Goal: Information Seeking & Learning: Understand process/instructions

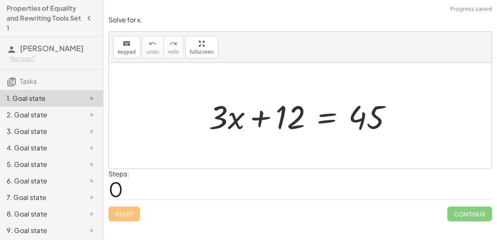
click at [323, 116] on div at bounding box center [303, 116] width 198 height 43
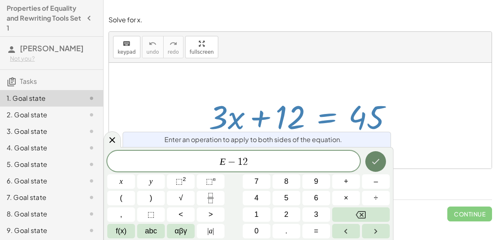
click at [375, 169] on button "Done" at bounding box center [375, 161] width 21 height 21
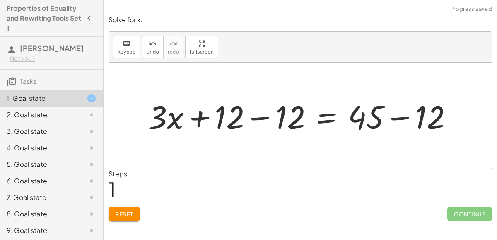
click at [378, 112] on div at bounding box center [303, 116] width 319 height 43
click at [279, 116] on div at bounding box center [303, 116] width 319 height 43
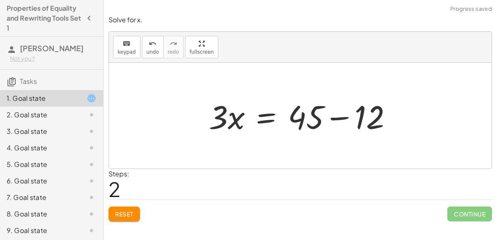
click at [351, 116] on div at bounding box center [303, 116] width 198 height 43
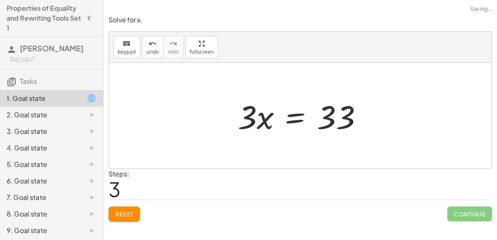
click at [293, 115] on div at bounding box center [302, 116] width 139 height 43
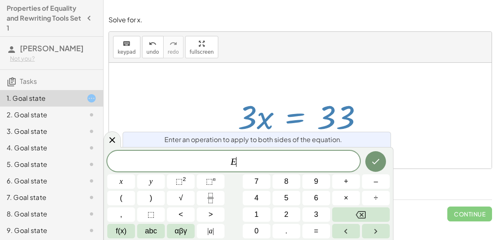
click at [160, 101] on div at bounding box center [300, 116] width 382 height 106
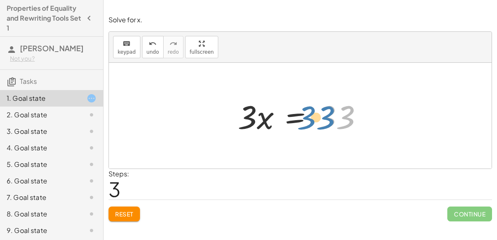
drag, startPoint x: 323, startPoint y: 121, endPoint x: 303, endPoint y: 120, distance: 19.5
click at [303, 120] on div at bounding box center [302, 116] width 139 height 43
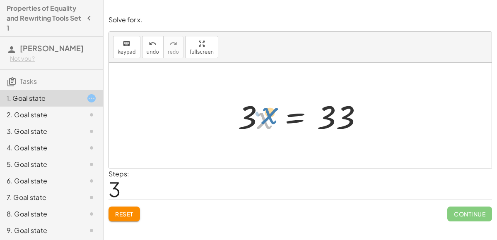
drag, startPoint x: 265, startPoint y: 125, endPoint x: 269, endPoint y: 120, distance: 6.2
click at [269, 120] on div at bounding box center [302, 116] width 139 height 43
click at [347, 118] on div at bounding box center [302, 116] width 139 height 43
click at [292, 115] on div at bounding box center [302, 116] width 139 height 43
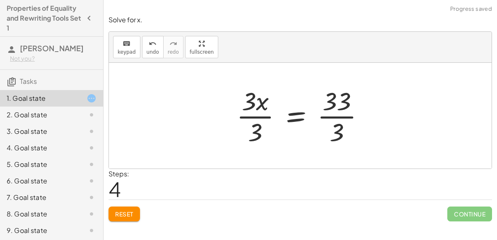
click at [248, 109] on div at bounding box center [303, 116] width 142 height 64
click at [252, 110] on div at bounding box center [303, 116] width 142 height 64
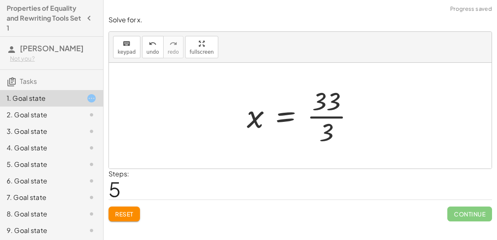
click at [315, 107] on div at bounding box center [304, 116] width 122 height 64
click at [322, 115] on div at bounding box center [304, 116] width 122 height 64
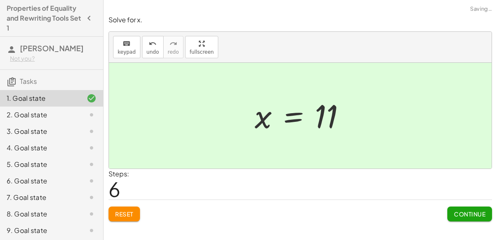
click at [45, 112] on div "2. Goal state" at bounding box center [40, 115] width 67 height 10
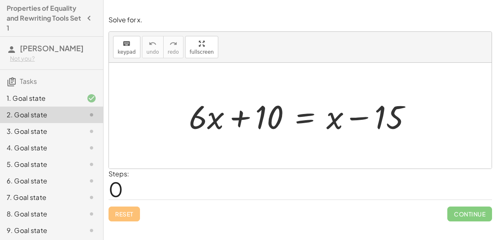
click at [297, 116] on div at bounding box center [303, 116] width 237 height 43
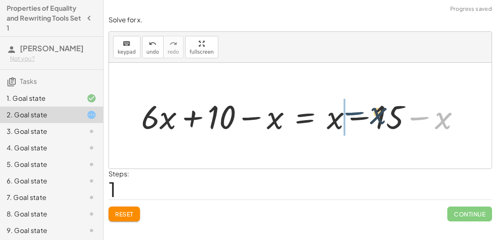
drag, startPoint x: 434, startPoint y: 120, endPoint x: 358, endPoint y: 116, distance: 76.2
click at [358, 116] on div at bounding box center [303, 116] width 333 height 43
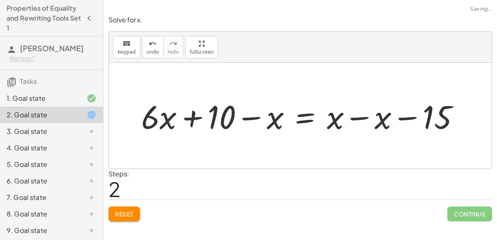
click at [353, 116] on div at bounding box center [303, 116] width 333 height 43
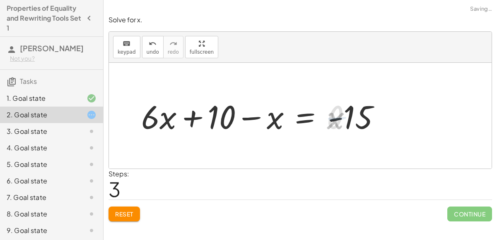
click at [275, 120] on div at bounding box center [263, 116] width 252 height 43
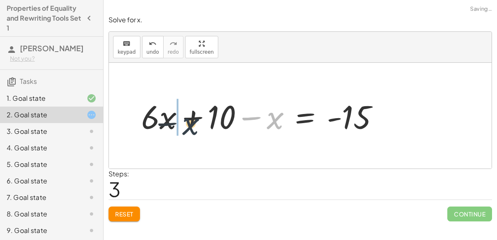
drag, startPoint x: 275, startPoint y: 121, endPoint x: 188, endPoint y: 126, distance: 87.0
click at [188, 126] on div at bounding box center [263, 116] width 252 height 43
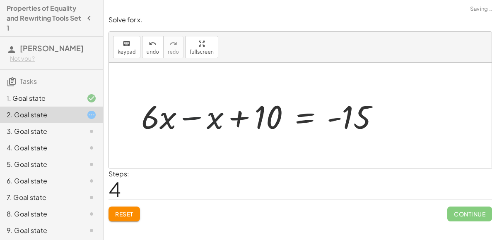
click at [171, 117] on div at bounding box center [263, 116] width 252 height 43
click at [163, 116] on div at bounding box center [263, 116] width 252 height 43
click at [166, 118] on div at bounding box center [263, 116] width 252 height 43
click at [194, 115] on div at bounding box center [263, 116] width 252 height 43
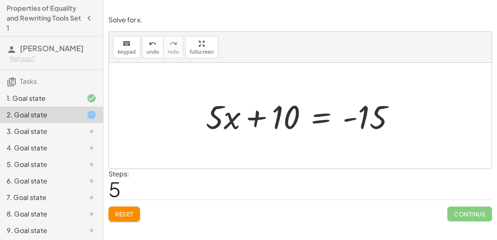
click at [319, 120] on div at bounding box center [304, 116] width 204 height 43
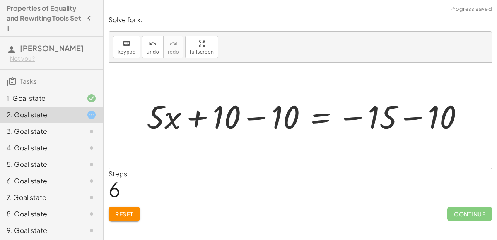
click at [269, 109] on div at bounding box center [308, 116] width 332 height 43
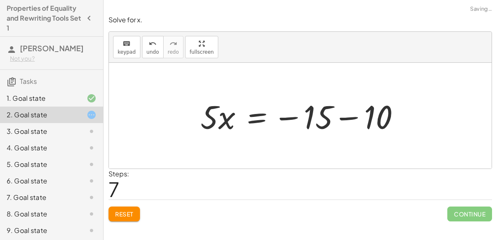
click at [351, 105] on div at bounding box center [303, 116] width 214 height 43
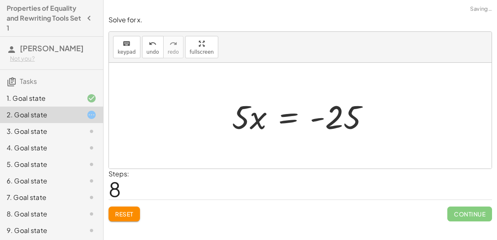
click at [288, 117] on div at bounding box center [304, 116] width 152 height 43
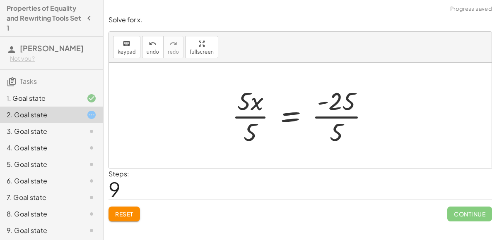
click at [338, 115] on div at bounding box center [304, 116] width 152 height 64
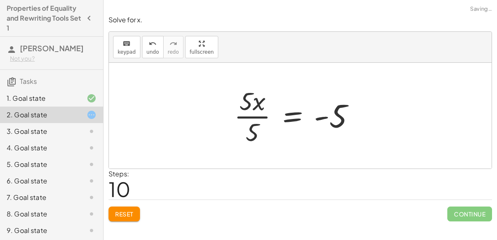
click at [248, 115] on div at bounding box center [298, 116] width 136 height 64
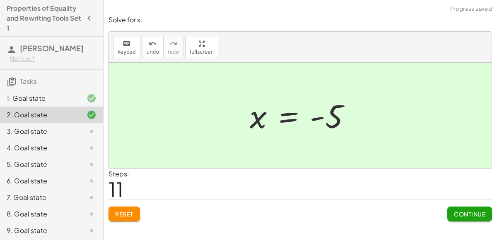
click at [79, 125] on div "3. Goal state" at bounding box center [51, 131] width 103 height 17
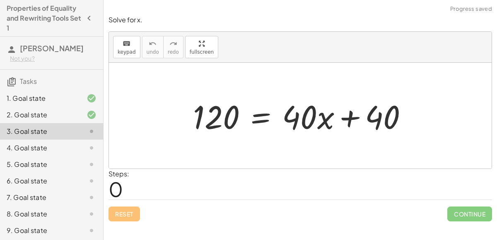
click at [259, 112] on div at bounding box center [303, 116] width 229 height 43
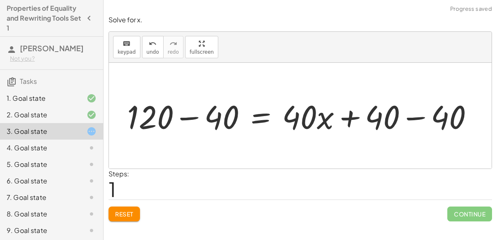
click at [396, 110] on div at bounding box center [303, 116] width 361 height 43
click at [179, 110] on div at bounding box center [303, 116] width 361 height 43
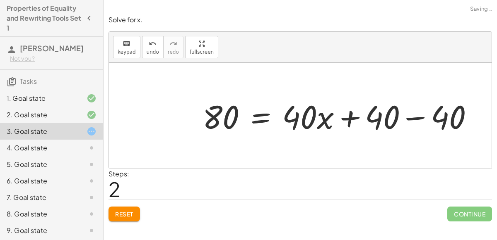
click at [412, 115] on div at bounding box center [341, 116] width 286 height 43
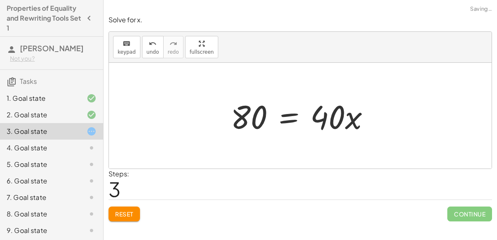
click at [287, 120] on div at bounding box center [303, 116] width 154 height 43
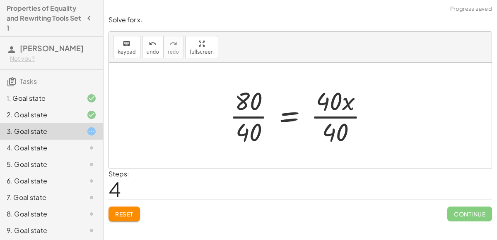
click at [327, 125] on div at bounding box center [302, 116] width 154 height 64
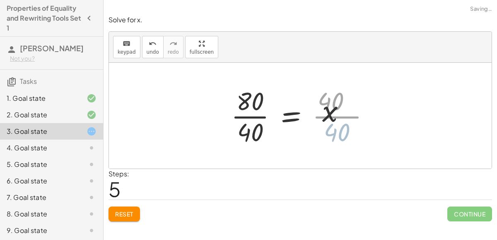
click at [257, 123] on div at bounding box center [287, 116] width 121 height 64
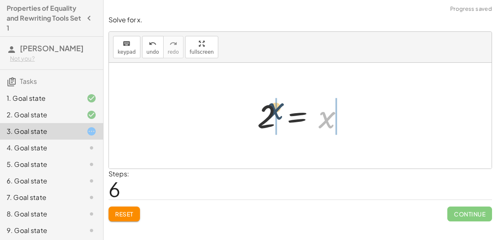
drag, startPoint x: 329, startPoint y: 119, endPoint x: 270, endPoint y: 111, distance: 60.2
click at [270, 111] on div at bounding box center [303, 116] width 101 height 41
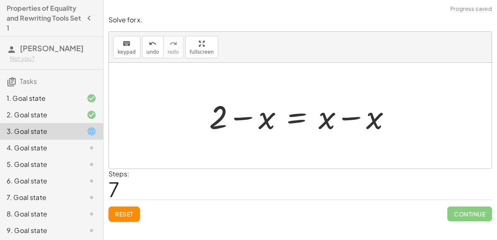
click at [322, 116] on div at bounding box center [303, 116] width 197 height 43
click at [325, 120] on div at bounding box center [303, 116] width 197 height 43
click at [349, 118] on div at bounding box center [303, 116] width 197 height 43
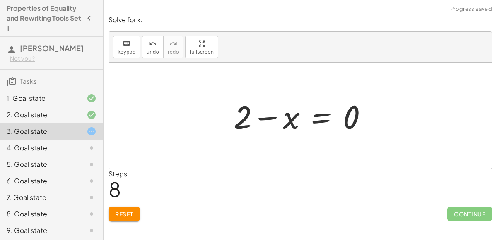
click at [270, 117] on div at bounding box center [303, 116] width 149 height 43
drag, startPoint x: 293, startPoint y: 122, endPoint x: 246, endPoint y: 110, distance: 49.2
click at [246, 110] on div at bounding box center [303, 116] width 149 height 43
click at [122, 207] on button "Reset" at bounding box center [123, 214] width 31 height 15
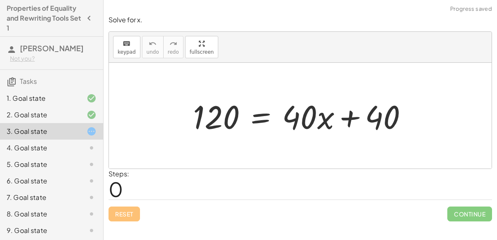
click at [257, 115] on div at bounding box center [303, 116] width 229 height 43
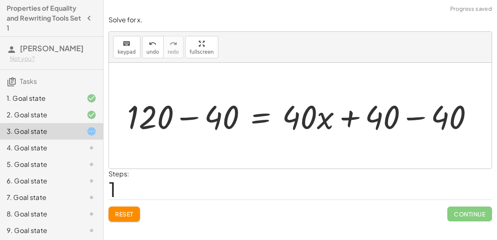
click at [401, 109] on div at bounding box center [303, 116] width 361 height 43
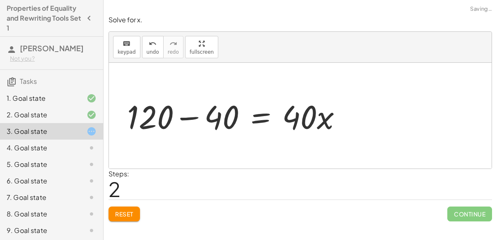
click at [185, 109] on div at bounding box center [237, 116] width 229 height 43
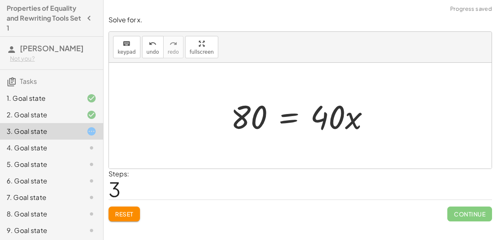
click at [280, 116] on div at bounding box center [303, 116] width 154 height 43
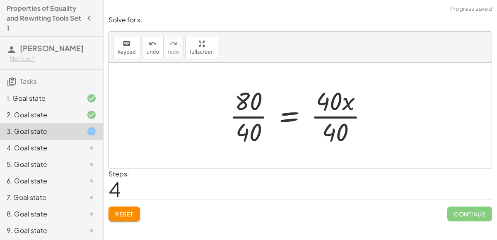
click at [331, 106] on div at bounding box center [302, 116] width 154 height 64
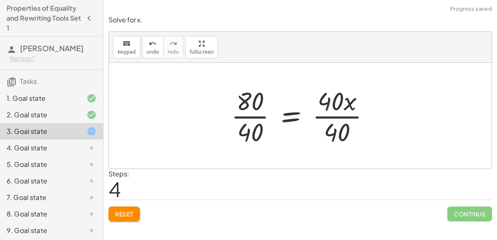
click at [346, 125] on div at bounding box center [304, 116] width 154 height 64
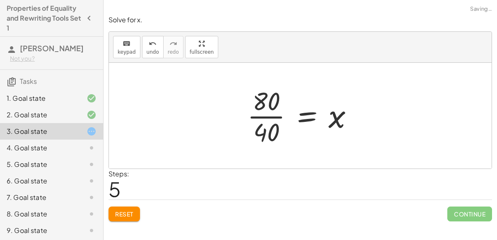
click at [251, 110] on div at bounding box center [303, 116] width 121 height 64
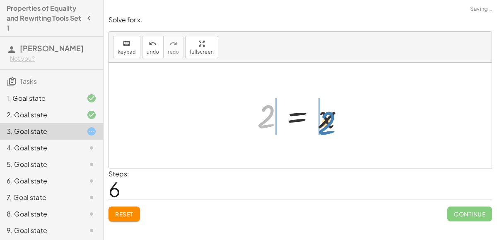
drag, startPoint x: 260, startPoint y: 120, endPoint x: 321, endPoint y: 126, distance: 60.8
click at [321, 126] on div at bounding box center [303, 116] width 101 height 41
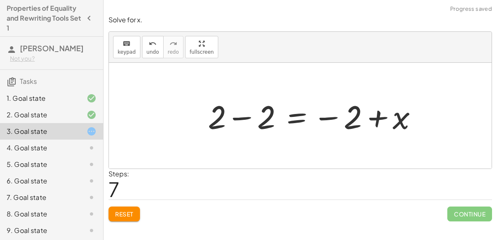
click at [250, 110] on div at bounding box center [316, 116] width 224 height 43
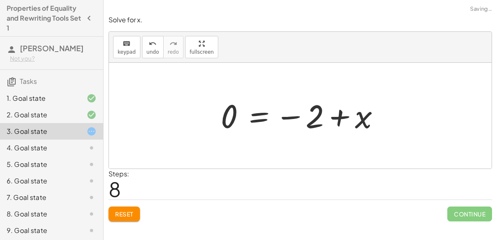
click at [363, 113] on div at bounding box center [303, 116] width 174 height 41
click at [343, 112] on div at bounding box center [303, 116] width 174 height 41
drag, startPoint x: 358, startPoint y: 122, endPoint x: 293, endPoint y: 115, distance: 65.0
click at [293, 115] on div at bounding box center [303, 116] width 174 height 41
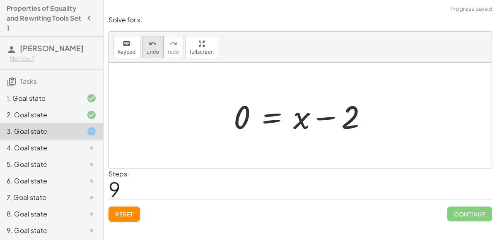
click at [158, 48] on button "undo undo" at bounding box center [153, 47] width 22 height 22
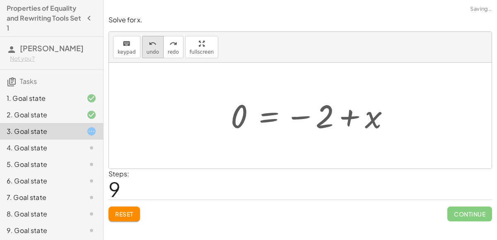
click at [158, 48] on button "undo undo" at bounding box center [153, 47] width 22 height 22
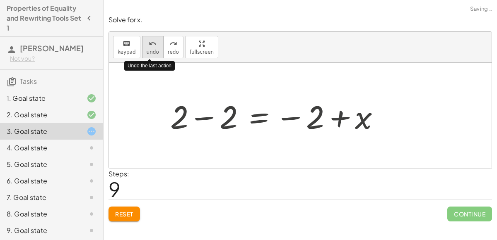
click at [158, 48] on button "undo undo" at bounding box center [153, 47] width 22 height 22
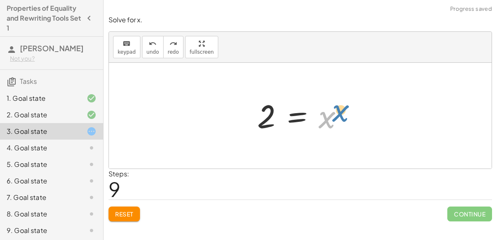
drag, startPoint x: 327, startPoint y: 118, endPoint x: 343, endPoint y: 112, distance: 16.5
click at [343, 112] on div at bounding box center [303, 116] width 101 height 41
click at [297, 120] on div at bounding box center [303, 116] width 101 height 41
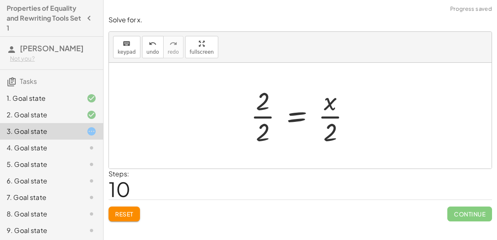
click at [333, 123] on div at bounding box center [303, 116] width 115 height 64
click at [273, 113] on div at bounding box center [303, 116] width 115 height 64
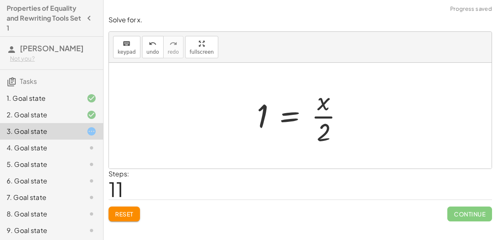
click at [313, 105] on div at bounding box center [302, 116] width 101 height 64
drag, startPoint x: 328, startPoint y: 125, endPoint x: 327, endPoint y: 85, distance: 39.3
click at [327, 85] on div at bounding box center [302, 116] width 101 height 64
click at [50, 147] on div "4. Goal state" at bounding box center [40, 148] width 67 height 10
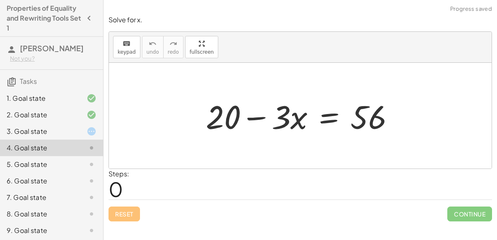
click at [44, 127] on div "3. Goal state" at bounding box center [40, 132] width 67 height 10
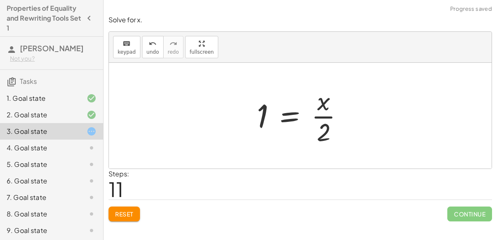
click at [131, 219] on button "Reset" at bounding box center [123, 214] width 31 height 15
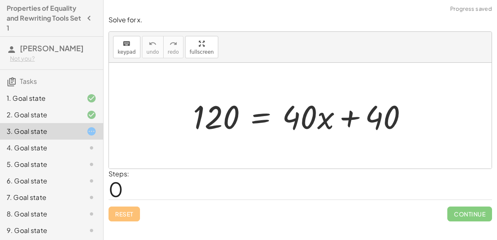
click at [303, 121] on div at bounding box center [303, 116] width 229 height 43
click at [263, 121] on div at bounding box center [303, 116] width 229 height 43
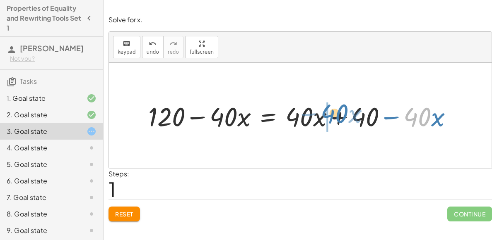
drag, startPoint x: 411, startPoint y: 116, endPoint x: 327, endPoint y: 113, distance: 83.3
click at [327, 113] on div at bounding box center [303, 115] width 319 height 35
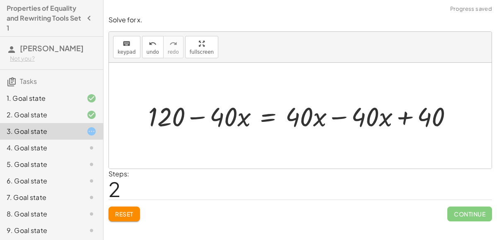
click at [311, 114] on div at bounding box center [303, 115] width 319 height 35
click at [312, 116] on div at bounding box center [303, 115] width 319 height 35
click at [338, 115] on div at bounding box center [303, 115] width 319 height 35
click at [338, 115] on div at bounding box center [300, 116] width 382 height 106
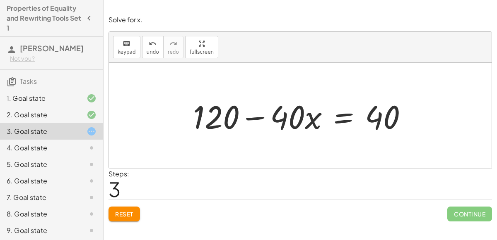
click at [342, 120] on div at bounding box center [303, 116] width 229 height 43
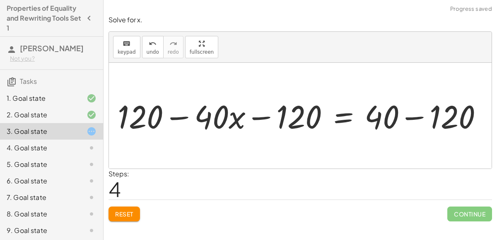
click at [409, 110] on div at bounding box center [311, 116] width 319 height 36
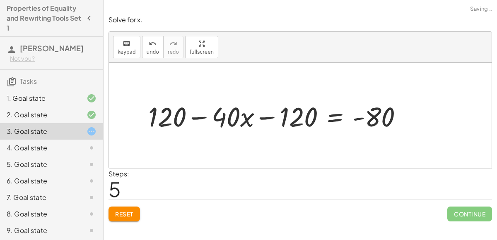
click at [197, 119] on div at bounding box center [278, 116] width 269 height 36
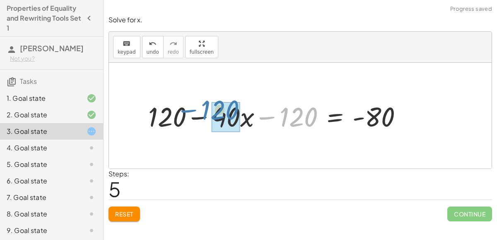
drag, startPoint x: 295, startPoint y: 121, endPoint x: 216, endPoint y: 113, distance: 79.4
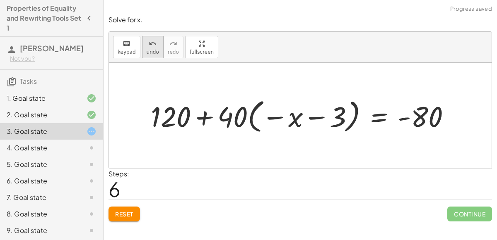
click at [151, 53] on span "undo" at bounding box center [152, 52] width 12 height 6
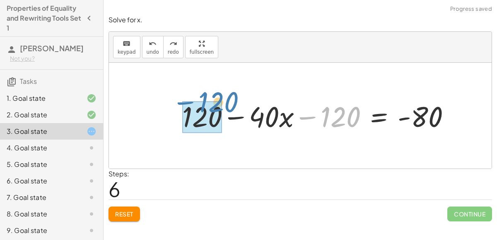
drag, startPoint x: 327, startPoint y: 117, endPoint x: 204, endPoint y: 102, distance: 123.0
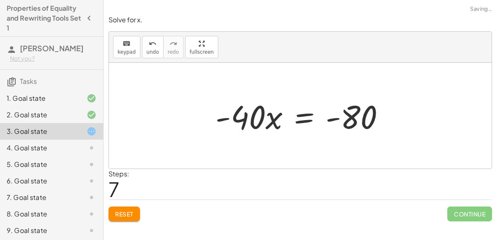
click at [303, 118] on div at bounding box center [303, 116] width 185 height 43
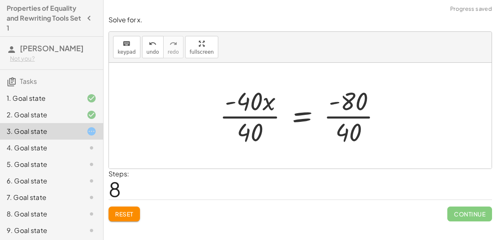
click at [341, 108] on div at bounding box center [303, 116] width 176 height 64
click at [257, 109] on div at bounding box center [303, 116] width 176 height 64
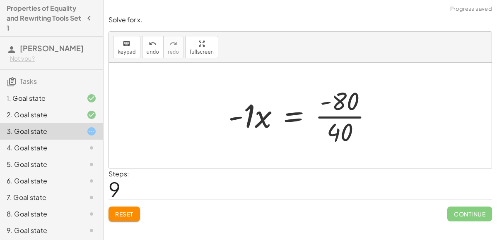
click at [340, 113] on div at bounding box center [303, 116] width 159 height 64
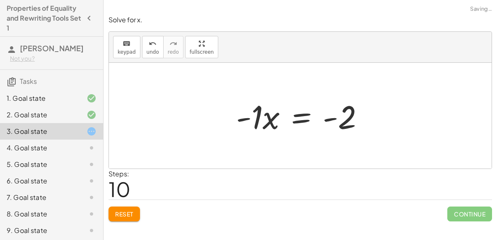
click at [51, 146] on div "4. Goal state" at bounding box center [40, 148] width 67 height 10
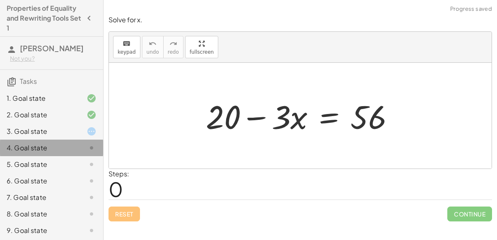
click at [51, 146] on div "4. Goal state" at bounding box center [40, 148] width 67 height 10
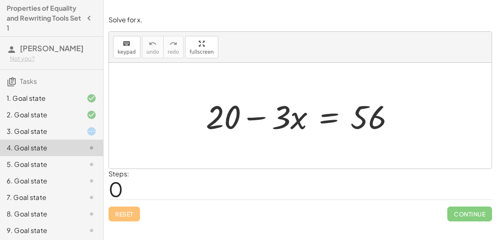
click at [331, 118] on div at bounding box center [304, 116] width 204 height 43
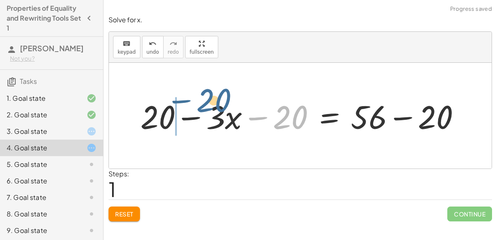
drag, startPoint x: 277, startPoint y: 126, endPoint x: 197, endPoint y: 111, distance: 81.7
click at [197, 111] on div at bounding box center [303, 116] width 335 height 43
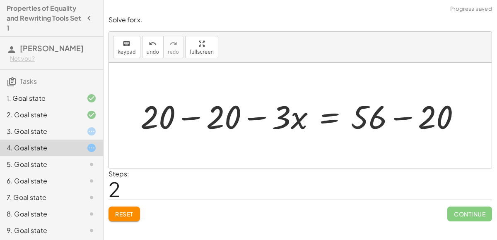
click at [420, 112] on div at bounding box center [303, 116] width 335 height 43
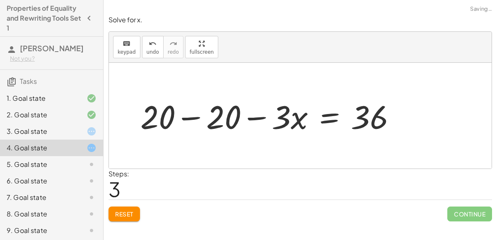
click at [189, 122] on div at bounding box center [271, 116] width 270 height 43
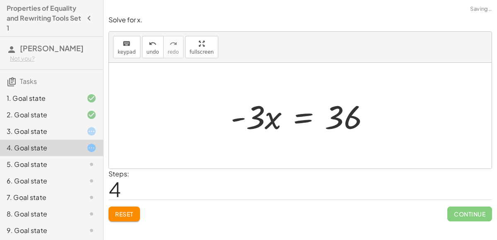
click at [304, 114] on div at bounding box center [303, 116] width 154 height 43
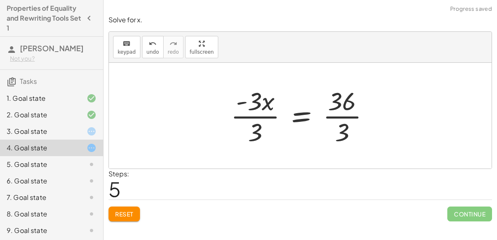
click at [255, 110] on div at bounding box center [303, 116] width 154 height 64
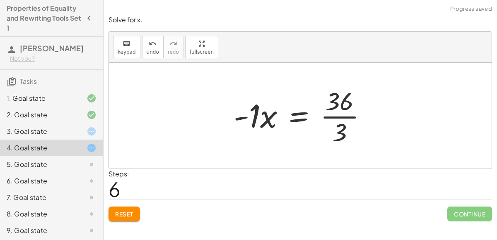
click at [330, 112] on div at bounding box center [303, 116] width 148 height 64
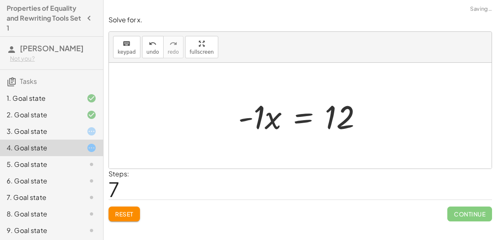
click at [257, 113] on div at bounding box center [303, 116] width 139 height 43
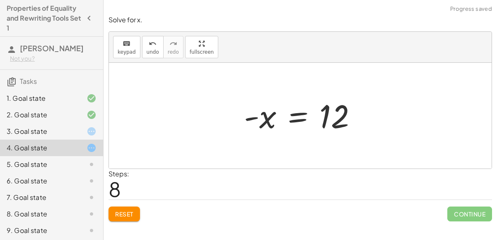
click at [262, 118] on div at bounding box center [303, 116] width 127 height 41
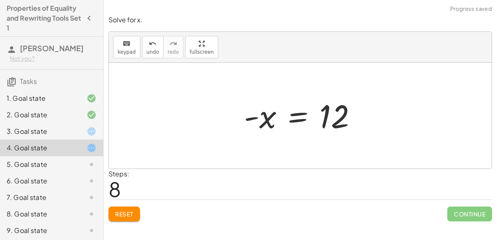
click at [262, 118] on div at bounding box center [303, 116] width 127 height 41
click at [76, 129] on div at bounding box center [84, 132] width 23 height 10
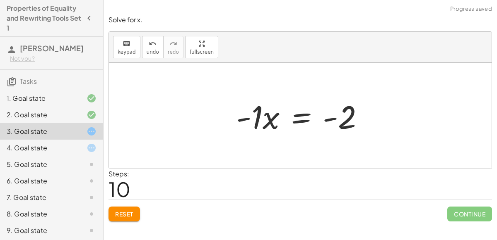
click at [132, 211] on span "Reset" at bounding box center [124, 214] width 18 height 7
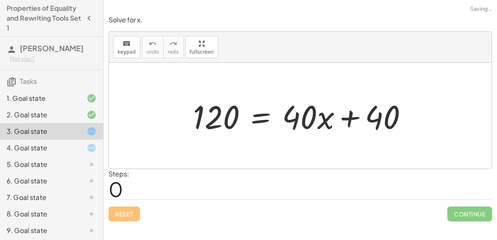
click at [257, 112] on div at bounding box center [303, 116] width 229 height 43
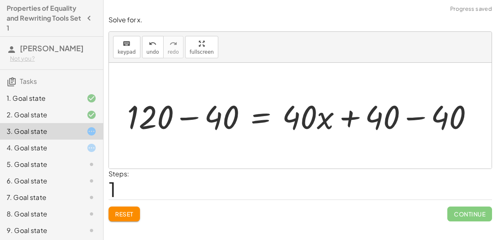
click at [204, 114] on div at bounding box center [303, 116] width 361 height 43
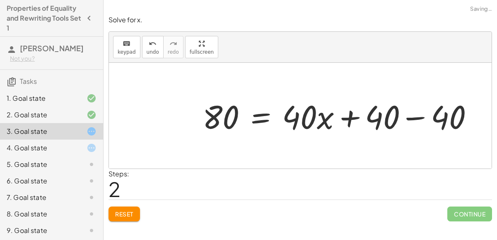
click at [367, 120] on div at bounding box center [341, 116] width 286 height 43
click at [392, 117] on div at bounding box center [341, 116] width 286 height 43
click at [411, 117] on div at bounding box center [341, 116] width 286 height 43
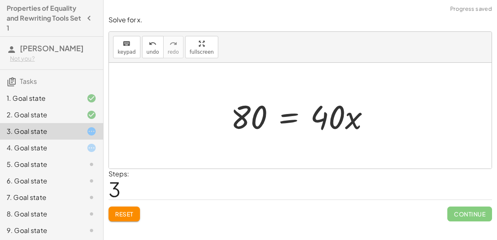
click at [290, 118] on div at bounding box center [303, 116] width 154 height 43
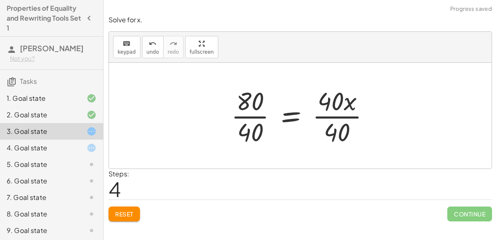
click at [250, 119] on div at bounding box center [304, 116] width 154 height 64
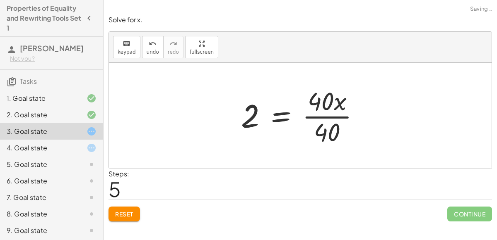
click at [313, 115] on div at bounding box center [304, 116] width 134 height 64
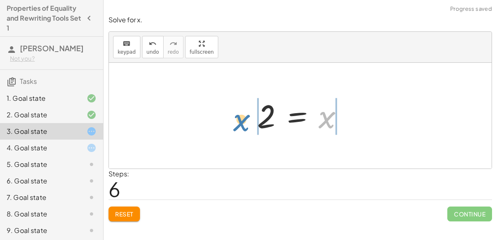
drag, startPoint x: 323, startPoint y: 119, endPoint x: 238, endPoint y: 122, distance: 85.3
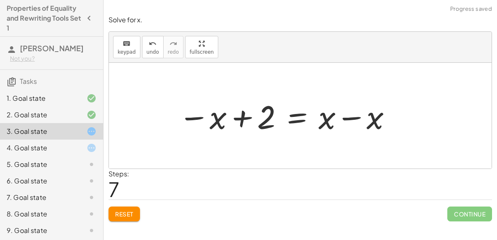
click at [229, 120] on div at bounding box center [285, 116] width 222 height 43
click at [353, 110] on div at bounding box center [285, 116] width 222 height 43
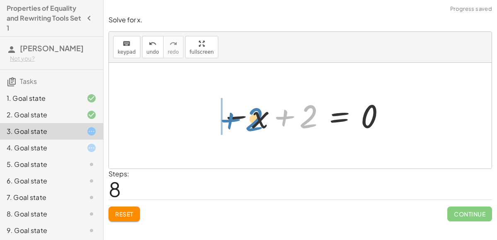
drag, startPoint x: 284, startPoint y: 123, endPoint x: 229, endPoint y: 126, distance: 55.1
click at [229, 126] on div at bounding box center [303, 116] width 174 height 41
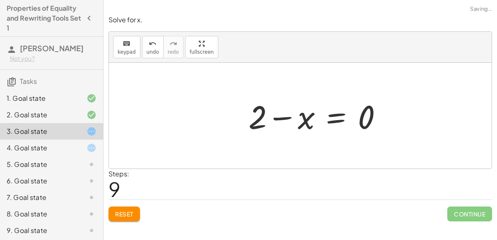
click at [301, 114] on div at bounding box center [318, 116] width 149 height 43
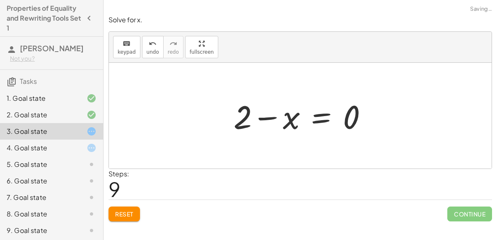
click at [130, 216] on span "Reset" at bounding box center [124, 214] width 18 height 7
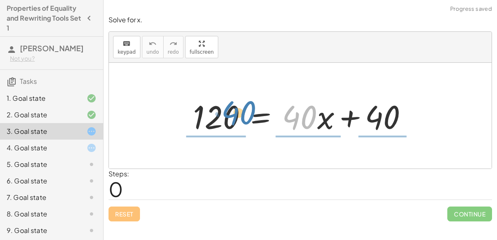
drag, startPoint x: 316, startPoint y: 112, endPoint x: 254, endPoint y: 108, distance: 62.2
click at [254, 108] on div at bounding box center [303, 116] width 229 height 43
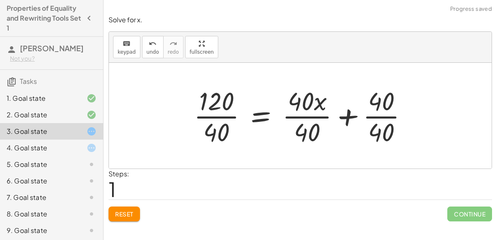
click at [305, 112] on div at bounding box center [304, 116] width 228 height 64
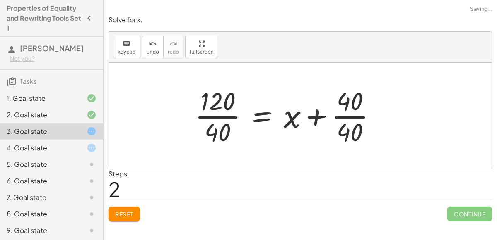
click at [344, 118] on div at bounding box center [289, 116] width 196 height 64
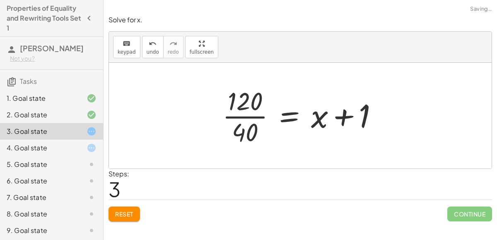
click at [249, 119] on div at bounding box center [303, 116] width 171 height 64
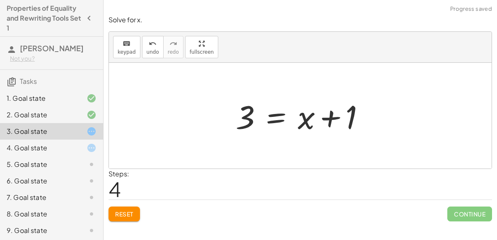
click at [320, 119] on div at bounding box center [303, 116] width 144 height 43
click at [124, 213] on span "Reset" at bounding box center [124, 214] width 18 height 7
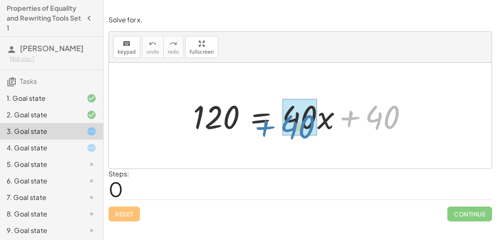
drag, startPoint x: 379, startPoint y: 120, endPoint x: 294, endPoint y: 128, distance: 86.1
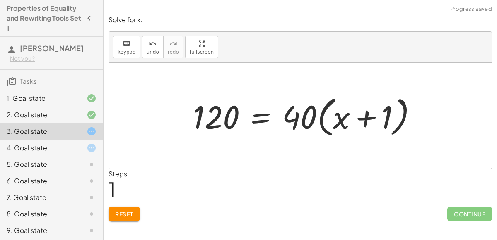
click at [358, 121] on div at bounding box center [308, 116] width 239 height 48
click at [315, 112] on div at bounding box center [308, 116] width 239 height 48
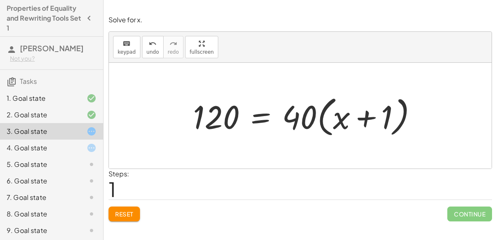
click at [125, 218] on button "Reset" at bounding box center [123, 214] width 31 height 15
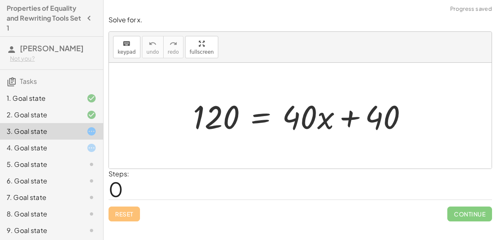
click at [125, 218] on div "Reset Continue" at bounding box center [299, 211] width 383 height 22
click at [59, 165] on div "5. Goal state" at bounding box center [40, 165] width 67 height 10
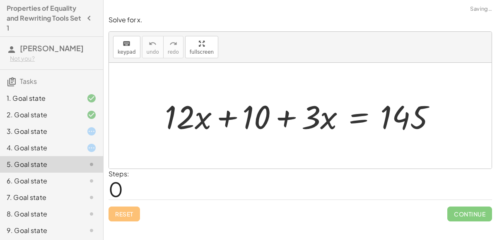
scroll to position [51, 0]
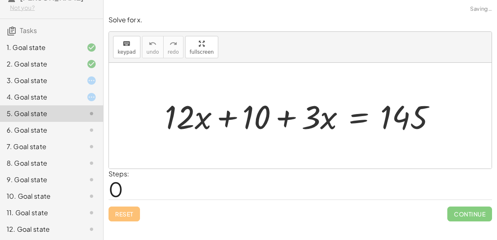
click at [55, 229] on div "12. Goal state" at bounding box center [40, 230] width 67 height 10
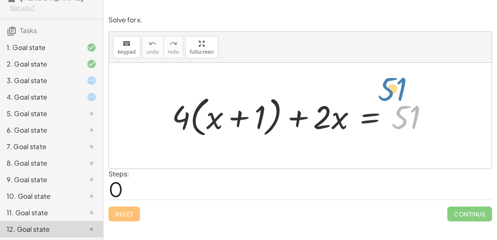
drag, startPoint x: 424, startPoint y: 105, endPoint x: 417, endPoint y: 76, distance: 29.8
click at [417, 76] on div "51 + · 4 · ( + x + 1 ) + · 2 · x = 51" at bounding box center [300, 116] width 382 height 106
click at [183, 117] on div at bounding box center [303, 116] width 271 height 48
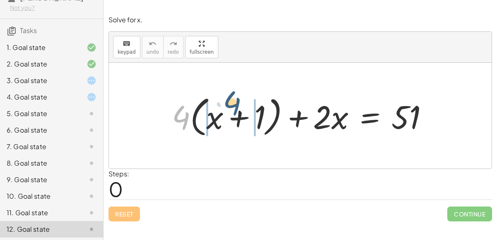
drag, startPoint x: 183, startPoint y: 117, endPoint x: 233, endPoint y: 103, distance: 52.5
click at [233, 103] on div at bounding box center [303, 116] width 271 height 48
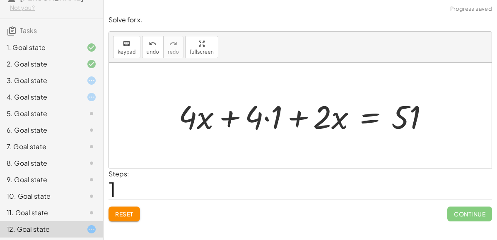
click at [253, 118] on div at bounding box center [306, 116] width 265 height 43
click at [259, 118] on div at bounding box center [306, 116] width 265 height 43
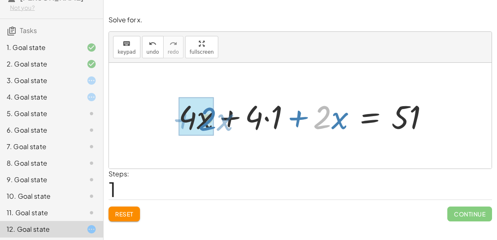
drag, startPoint x: 326, startPoint y: 123, endPoint x: 211, endPoint y: 125, distance: 114.6
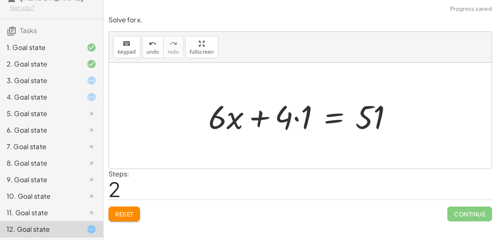
click at [297, 112] on div at bounding box center [303, 116] width 199 height 43
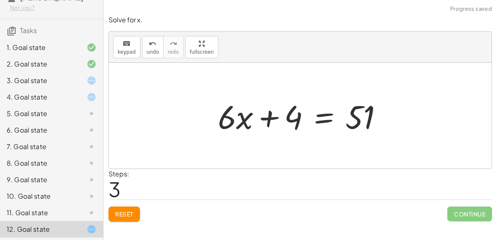
click at [317, 117] on div at bounding box center [304, 116] width 180 height 43
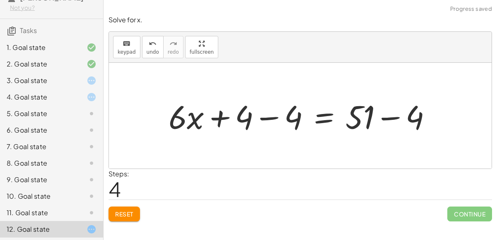
click at [389, 118] on div at bounding box center [303, 116] width 278 height 43
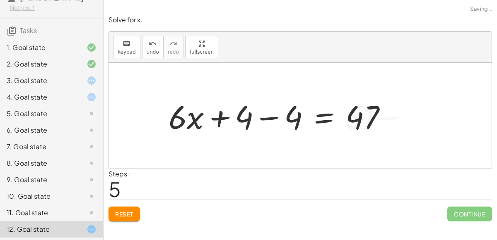
click at [279, 117] on div at bounding box center [280, 116] width 233 height 43
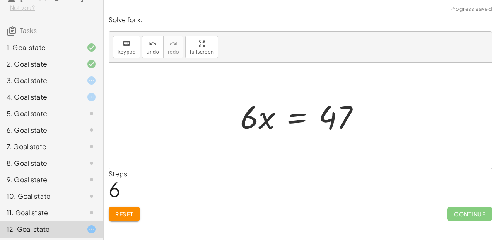
click at [290, 112] on div at bounding box center [303, 116] width 134 height 43
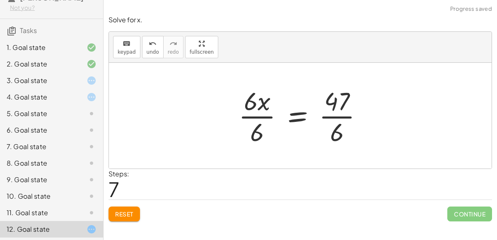
click at [345, 113] on div at bounding box center [303, 116] width 139 height 64
click at [267, 116] on div at bounding box center [303, 116] width 139 height 64
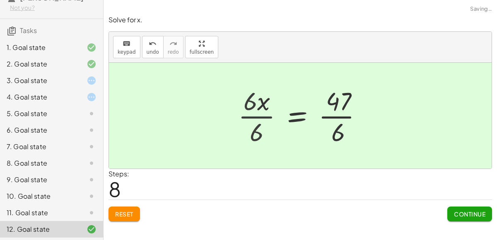
click at [267, 116] on div at bounding box center [313, 116] width 119 height 64
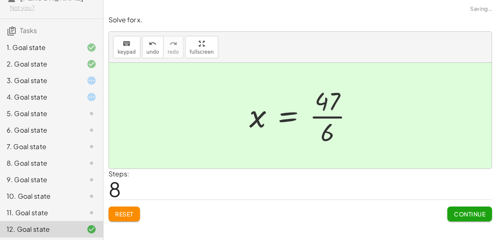
click at [317, 118] on div at bounding box center [304, 116] width 119 height 64
click at [28, 211] on div "11. Goal state" at bounding box center [40, 213] width 67 height 10
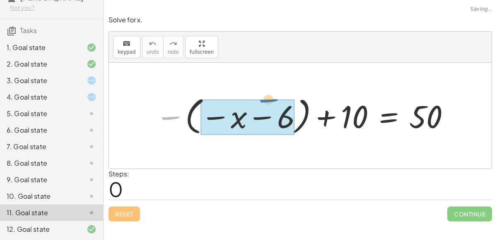
drag, startPoint x: 172, startPoint y: 113, endPoint x: 269, endPoint y: 96, distance: 99.3
click at [269, 96] on div at bounding box center [303, 116] width 305 height 44
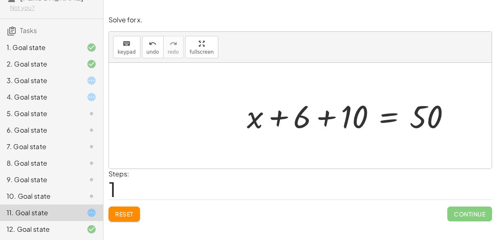
click at [331, 118] on div at bounding box center [352, 115] width 219 height 41
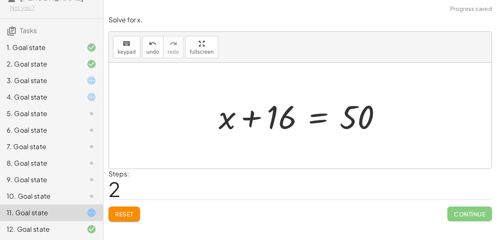
click at [321, 120] on div at bounding box center [303, 116] width 178 height 43
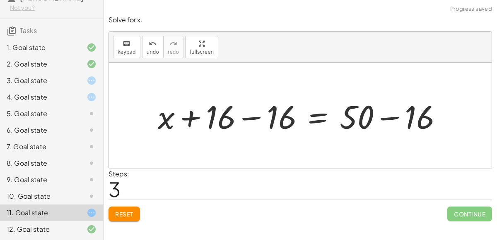
click at [372, 124] on div at bounding box center [303, 116] width 299 height 43
click at [195, 112] on div at bounding box center [303, 116] width 299 height 43
click at [229, 116] on div at bounding box center [303, 116] width 299 height 43
click at [247, 118] on div at bounding box center [303, 116] width 299 height 43
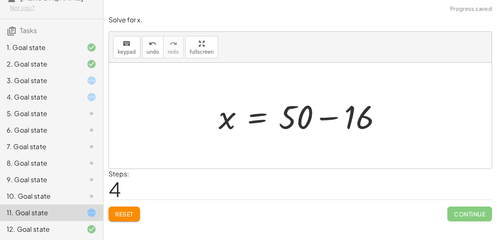
click at [333, 113] on div at bounding box center [303, 116] width 178 height 43
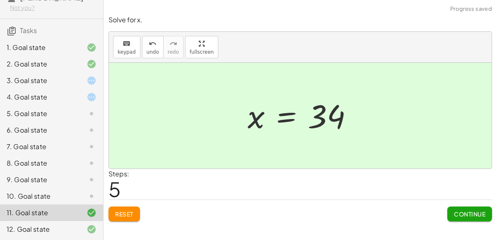
click at [87, 192] on icon at bounding box center [91, 197] width 10 height 10
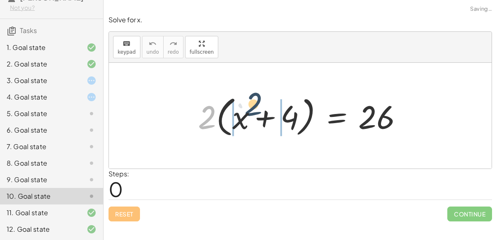
drag, startPoint x: 210, startPoint y: 114, endPoint x: 258, endPoint y: 101, distance: 49.2
click at [258, 101] on div at bounding box center [303, 116] width 219 height 48
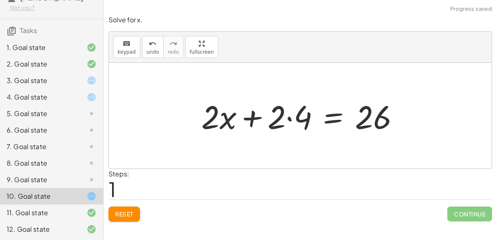
click at [283, 114] on div at bounding box center [303, 116] width 213 height 43
click at [288, 117] on div at bounding box center [303, 116] width 213 height 43
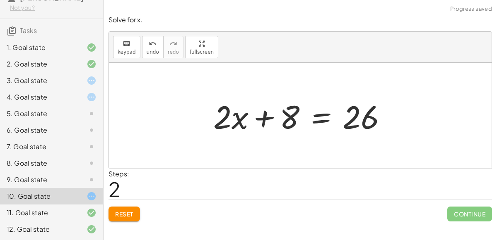
click at [317, 118] on div at bounding box center [303, 116] width 188 height 43
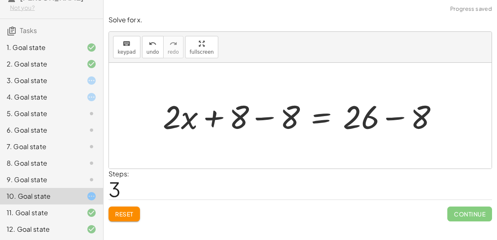
click at [280, 113] on div at bounding box center [303, 116] width 290 height 43
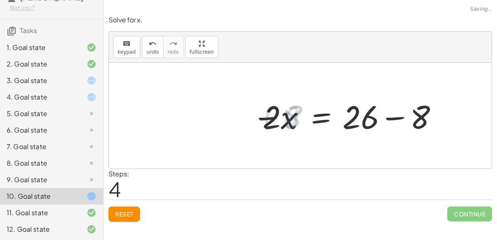
click at [399, 112] on div at bounding box center [354, 116] width 188 height 43
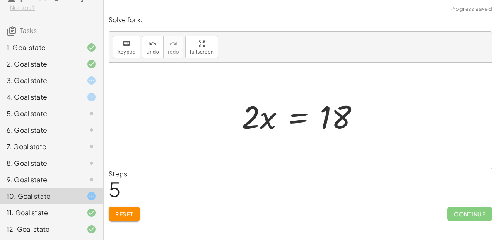
click at [300, 117] on div at bounding box center [303, 116] width 132 height 43
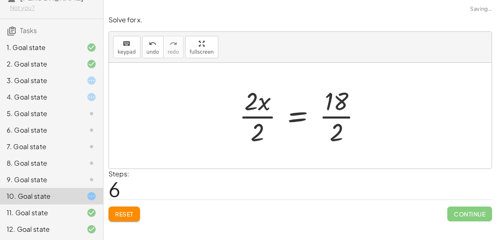
click at [267, 111] on div at bounding box center [303, 116] width 137 height 64
click at [257, 104] on div at bounding box center [303, 116] width 137 height 64
click at [258, 106] on div at bounding box center [303, 116] width 137 height 64
click at [255, 117] on div at bounding box center [303, 116] width 137 height 64
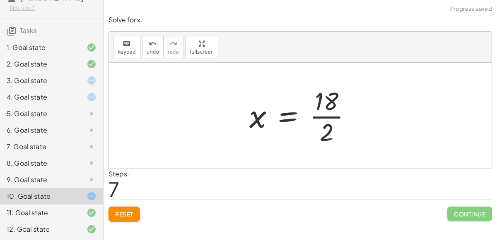
click at [327, 123] on div at bounding box center [303, 116] width 117 height 64
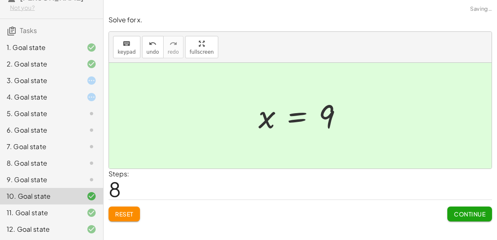
click at [69, 181] on div "9. Goal state" at bounding box center [40, 180] width 67 height 10
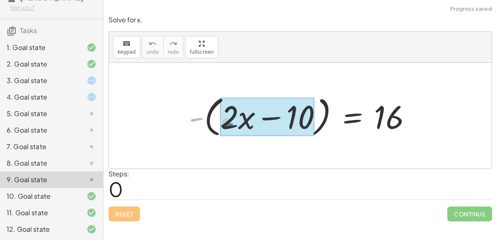
drag, startPoint x: 200, startPoint y: 121, endPoint x: 235, endPoint y: 127, distance: 35.7
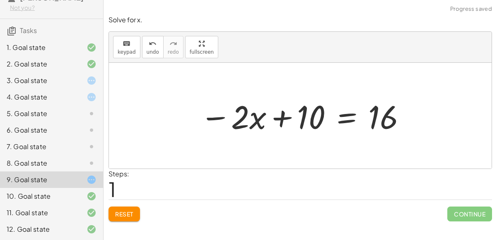
click at [345, 119] on div at bounding box center [303, 116] width 215 height 43
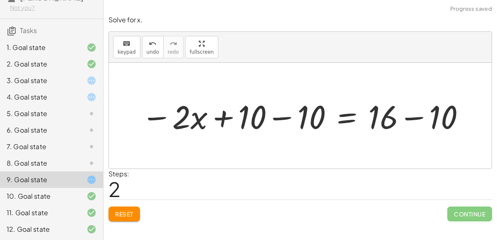
click at [292, 120] on div at bounding box center [303, 116] width 333 height 43
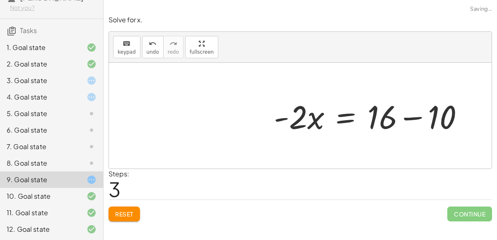
click at [425, 115] on div at bounding box center [371, 116] width 205 height 43
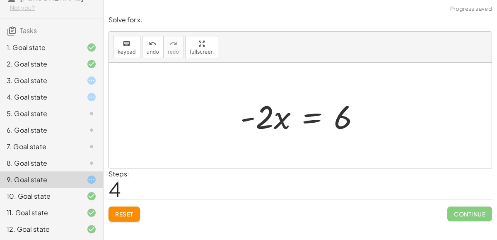
click at [305, 118] on div at bounding box center [303, 116] width 134 height 43
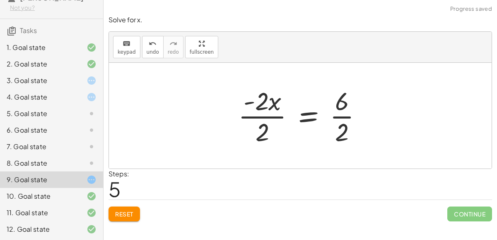
click at [278, 110] on div at bounding box center [303, 116] width 139 height 64
click at [262, 111] on div at bounding box center [303, 116] width 139 height 64
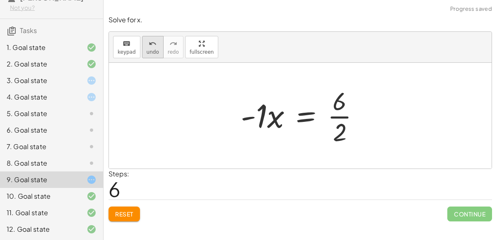
click at [153, 43] on icon "undo" at bounding box center [153, 44] width 8 height 10
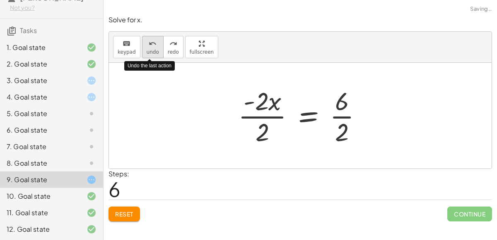
click at [153, 43] on icon "undo" at bounding box center [153, 44] width 8 height 10
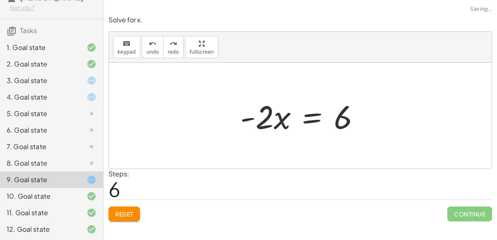
click at [319, 115] on div at bounding box center [303, 116] width 134 height 43
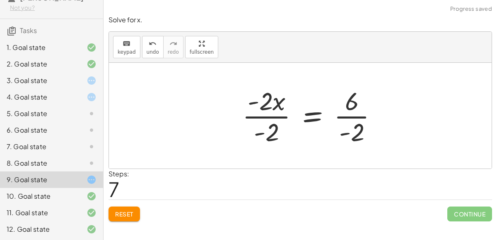
click at [251, 120] on div at bounding box center [313, 116] width 150 height 64
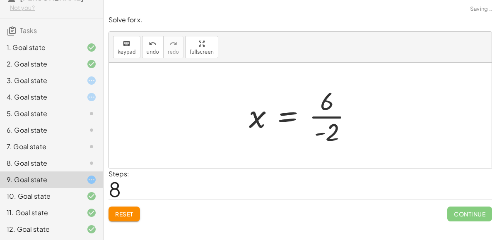
click at [334, 111] on div at bounding box center [304, 116] width 118 height 64
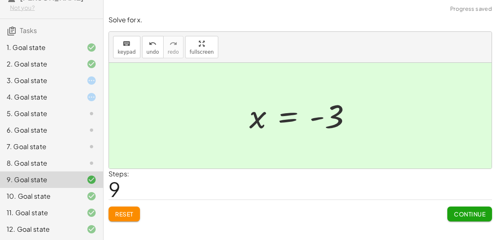
click at [60, 161] on div "8. Goal state" at bounding box center [40, 163] width 67 height 10
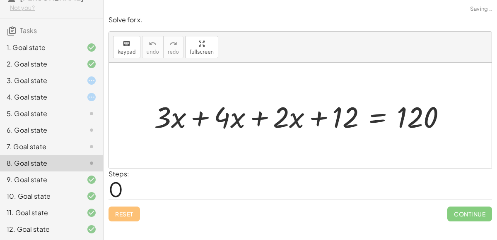
click at [77, 82] on div at bounding box center [84, 81] width 23 height 10
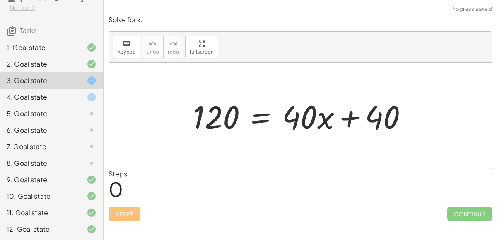
click at [92, 155] on div "8. Goal state" at bounding box center [51, 163] width 103 height 17
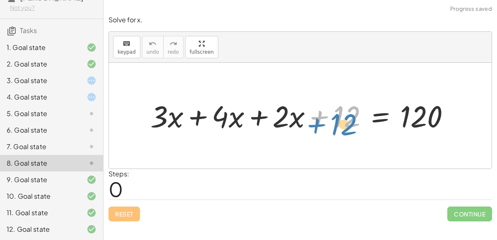
click at [348, 114] on div at bounding box center [303, 115] width 315 height 39
click at [255, 120] on div at bounding box center [303, 115] width 315 height 39
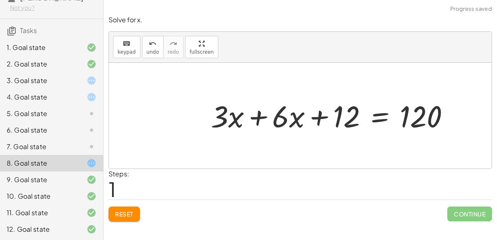
click at [245, 119] on div at bounding box center [334, 115] width 254 height 39
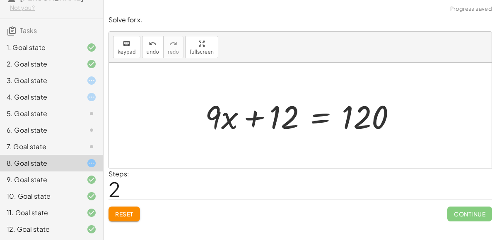
click at [324, 117] on div at bounding box center [304, 116] width 206 height 43
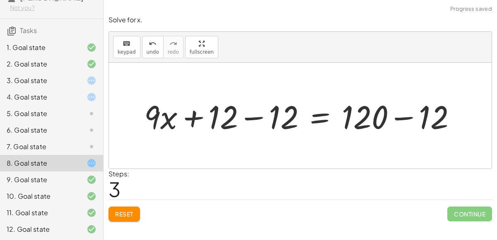
click at [226, 128] on div at bounding box center [303, 116] width 327 height 43
click at [242, 119] on div at bounding box center [303, 116] width 327 height 43
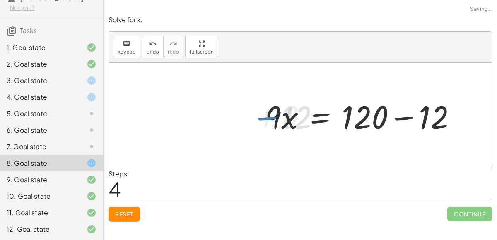
click at [378, 113] on div at bounding box center [364, 116] width 206 height 43
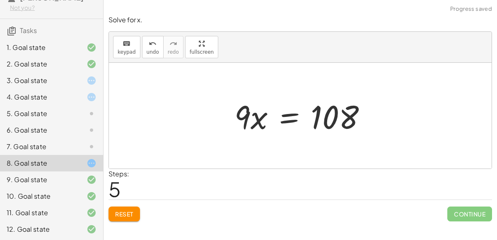
click at [289, 119] on div at bounding box center [303, 116] width 147 height 43
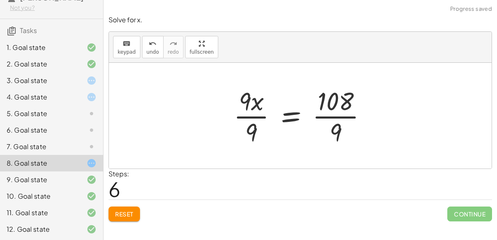
click at [238, 132] on div at bounding box center [303, 116] width 148 height 64
click at [319, 118] on div at bounding box center [313, 116] width 130 height 64
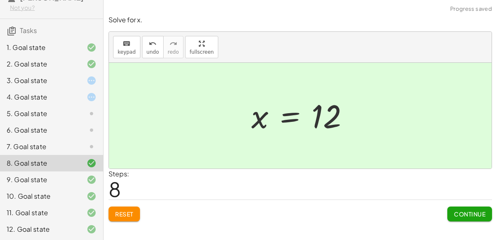
click at [84, 145] on div at bounding box center [84, 147] width 23 height 10
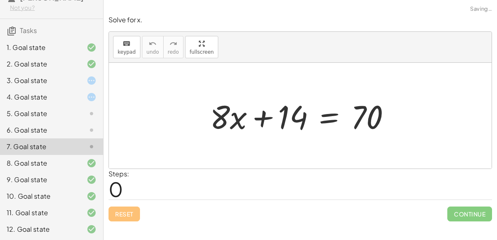
click at [56, 103] on div "4. Goal state" at bounding box center [51, 97] width 103 height 17
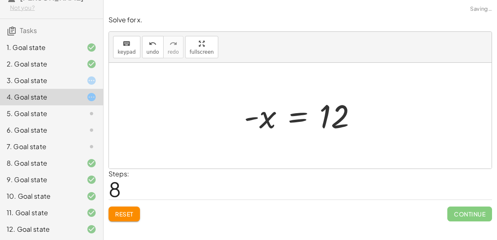
click at [116, 214] on span "Reset" at bounding box center [124, 214] width 18 height 7
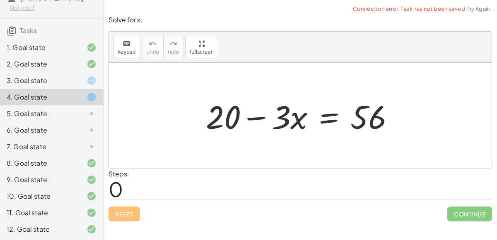
click at [87, 80] on icon at bounding box center [91, 81] width 10 height 10
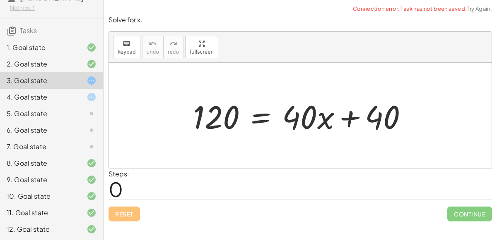
click at [130, 212] on div "Reset Continue" at bounding box center [299, 211] width 383 height 22
click at [82, 145] on div at bounding box center [84, 147] width 23 height 10
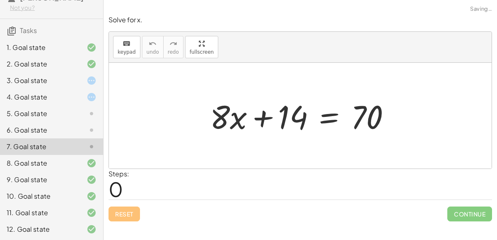
click at [322, 118] on div at bounding box center [303, 116] width 195 height 43
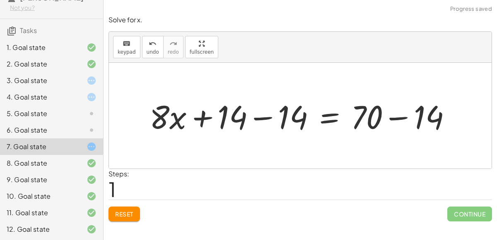
click at [268, 118] on div at bounding box center [303, 116] width 316 height 43
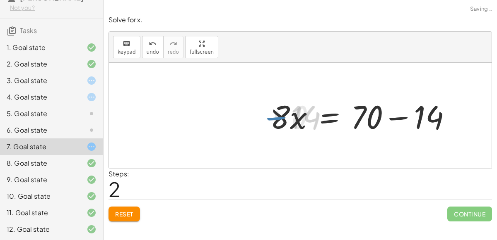
click at [384, 102] on div at bounding box center [364, 116] width 195 height 43
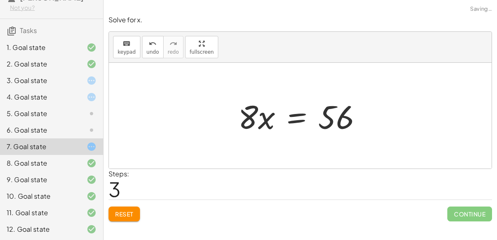
click at [279, 117] on div at bounding box center [303, 116] width 139 height 43
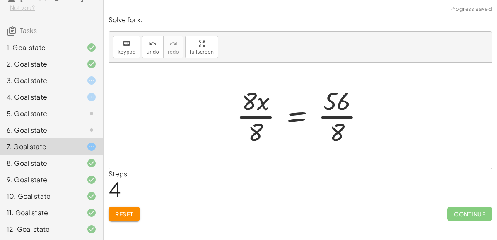
click at [262, 115] on div at bounding box center [303, 116] width 142 height 64
click at [321, 115] on div at bounding box center [314, 116] width 121 height 64
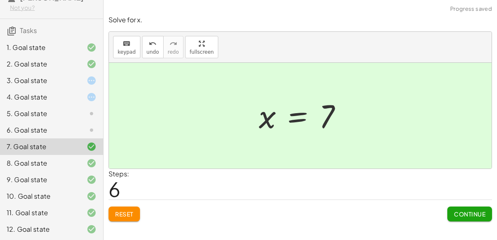
click at [74, 133] on div at bounding box center [84, 130] width 23 height 10
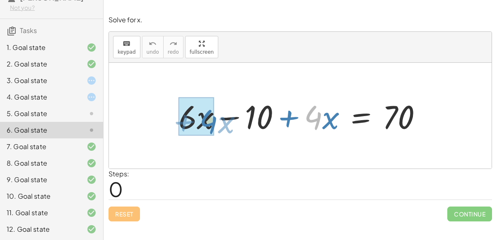
drag, startPoint x: 313, startPoint y: 113, endPoint x: 199, endPoint y: 118, distance: 114.3
click at [199, 118] on div at bounding box center [303, 116] width 258 height 43
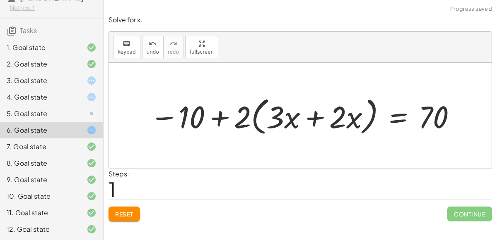
click at [130, 208] on button "Reset" at bounding box center [123, 214] width 31 height 15
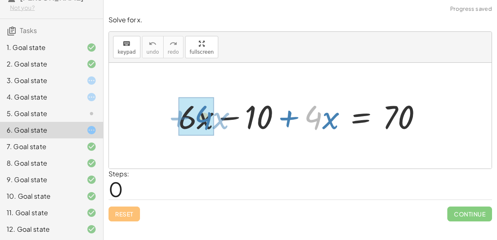
drag, startPoint x: 315, startPoint y: 115, endPoint x: 206, endPoint y: 115, distance: 109.3
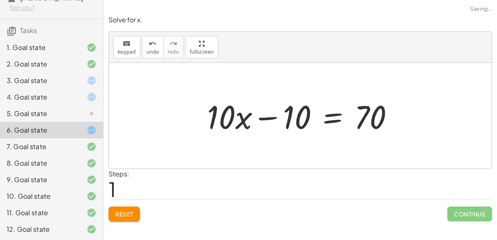
click at [330, 112] on div at bounding box center [304, 116] width 202 height 43
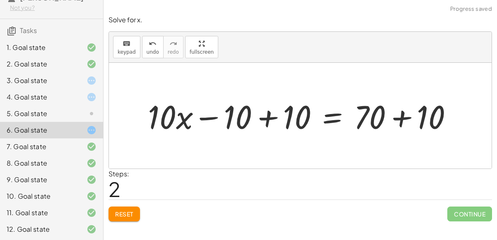
click at [277, 111] on div at bounding box center [303, 116] width 319 height 43
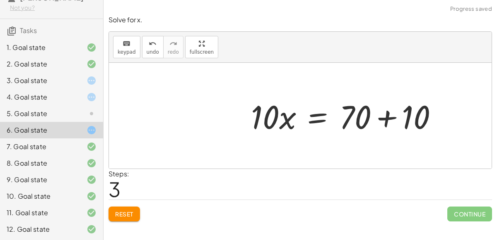
click at [378, 119] on div at bounding box center [348, 116] width 202 height 43
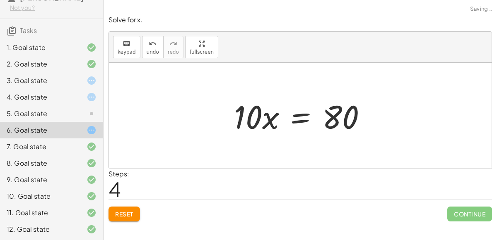
click at [301, 112] on div at bounding box center [303, 116] width 147 height 43
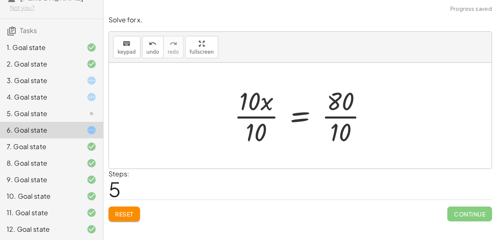
click at [292, 121] on div at bounding box center [304, 116] width 149 height 64
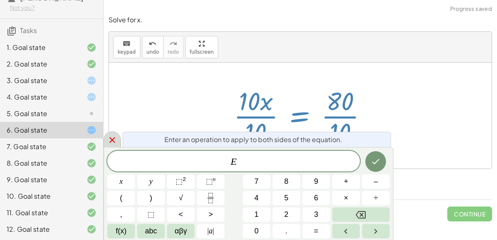
click at [106, 133] on div at bounding box center [111, 140] width 17 height 16
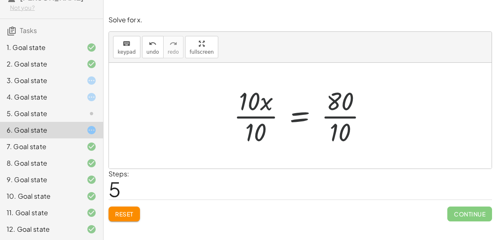
click at [250, 122] on div at bounding box center [303, 116] width 149 height 64
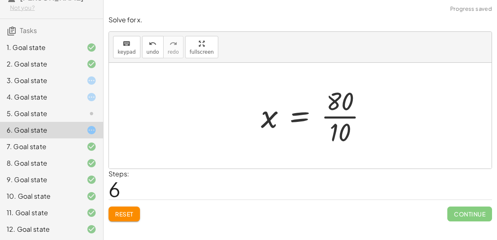
click at [332, 125] on div at bounding box center [317, 116] width 121 height 64
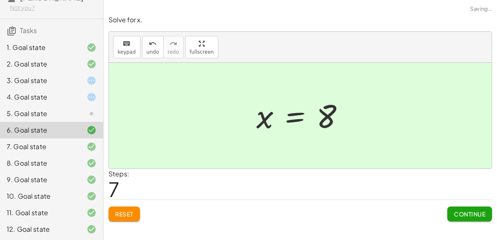
click at [76, 107] on div "5. Goal state" at bounding box center [51, 114] width 103 height 17
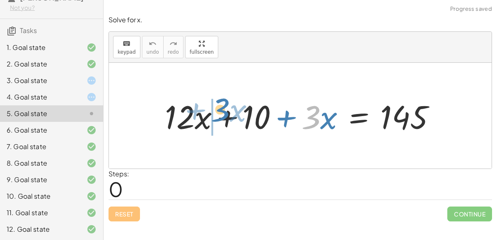
drag, startPoint x: 312, startPoint y: 121, endPoint x: 214, endPoint y: 116, distance: 97.8
click at [214, 116] on div at bounding box center [304, 116] width 286 height 43
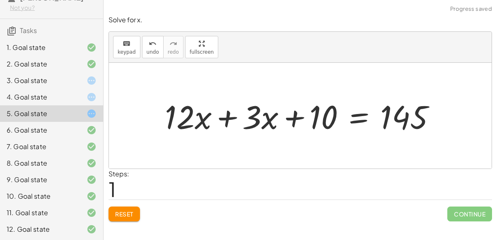
click at [237, 113] on div at bounding box center [304, 116] width 286 height 43
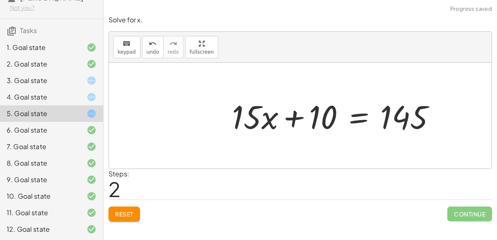
click at [347, 118] on div at bounding box center [337, 116] width 219 height 43
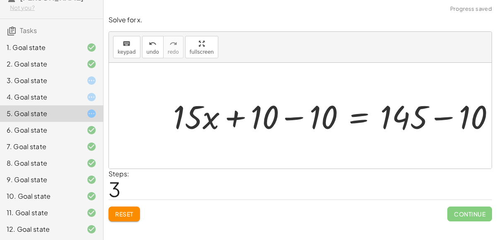
click at [296, 112] on div at bounding box center [337, 116] width 336 height 43
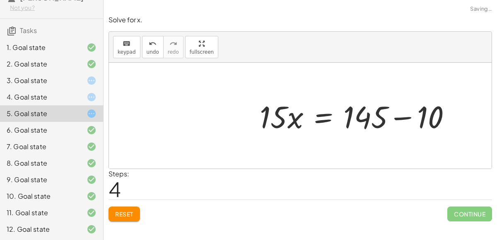
click at [371, 118] on div at bounding box center [360, 116] width 219 height 43
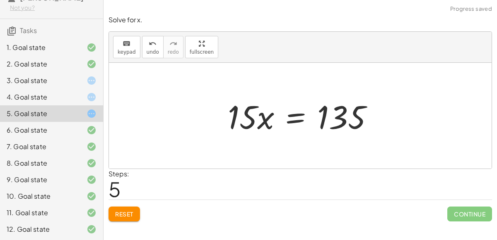
click at [299, 117] on div at bounding box center [303, 116] width 160 height 43
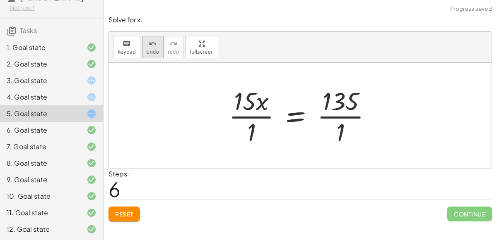
click at [154, 48] on button "undo undo" at bounding box center [153, 47] width 22 height 22
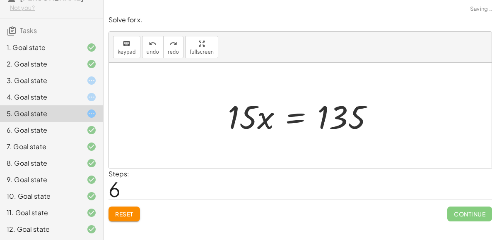
click at [293, 125] on div at bounding box center [303, 116] width 160 height 43
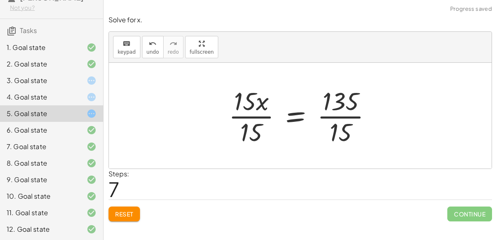
click at [267, 108] on div at bounding box center [303, 116] width 158 height 64
click at [334, 120] on div at bounding box center [303, 116] width 158 height 64
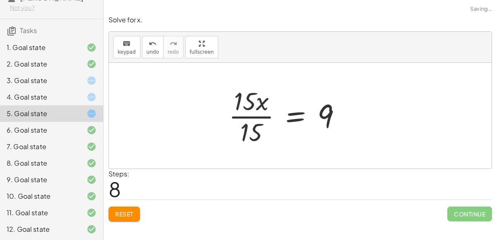
click at [256, 113] on div at bounding box center [287, 116] width 127 height 64
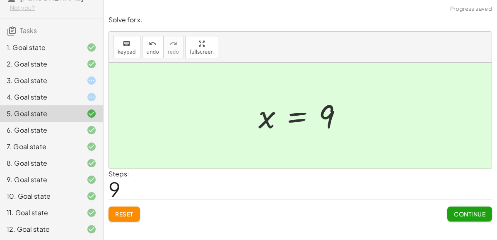
click at [83, 97] on div at bounding box center [84, 97] width 23 height 10
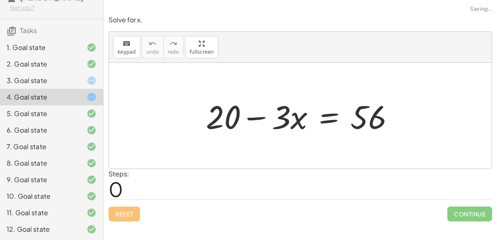
click at [322, 124] on div at bounding box center [304, 116] width 204 height 43
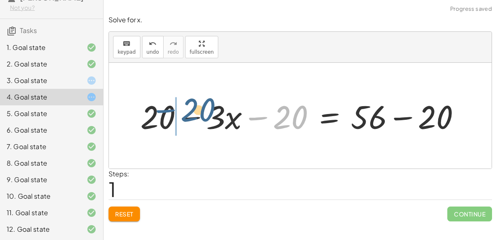
drag, startPoint x: 264, startPoint y: 115, endPoint x: 164, endPoint y: 111, distance: 99.8
click at [164, 111] on div at bounding box center [303, 116] width 335 height 43
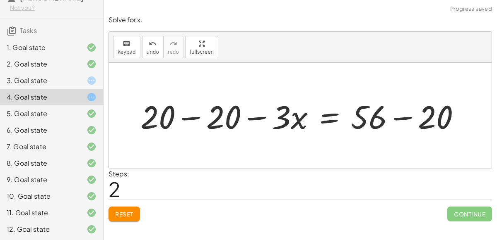
click at [390, 114] on div at bounding box center [303, 116] width 335 height 43
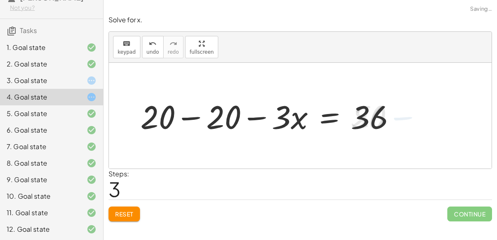
click at [233, 123] on div at bounding box center [271, 116] width 270 height 43
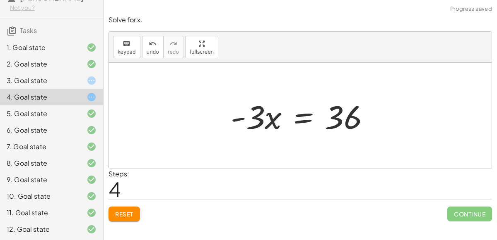
click at [300, 116] on div at bounding box center [303, 116] width 154 height 43
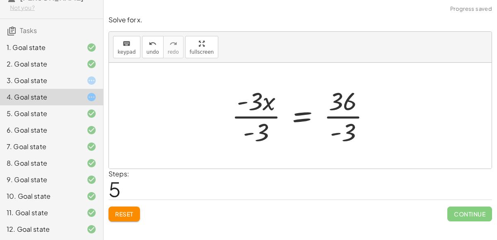
click at [270, 128] on div at bounding box center [304, 116] width 154 height 64
click at [329, 121] on div at bounding box center [320, 116] width 122 height 64
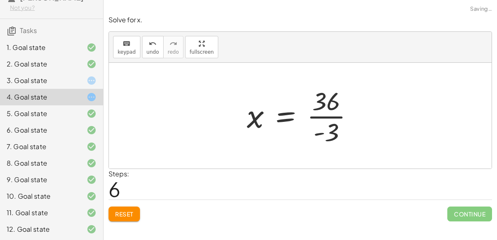
click at [329, 121] on div at bounding box center [304, 116] width 122 height 64
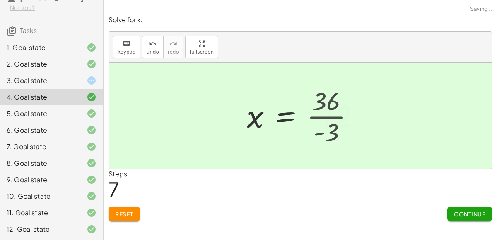
click at [329, 121] on div at bounding box center [306, 116] width 127 height 41
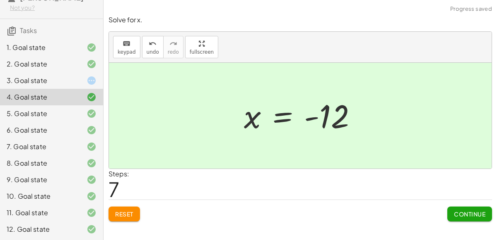
click at [91, 78] on icon at bounding box center [91, 81] width 10 height 10
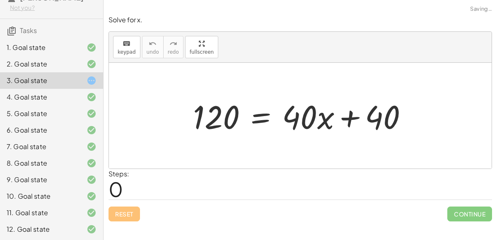
click at [260, 122] on div at bounding box center [303, 116] width 229 height 43
click at [250, 116] on div at bounding box center [303, 116] width 229 height 43
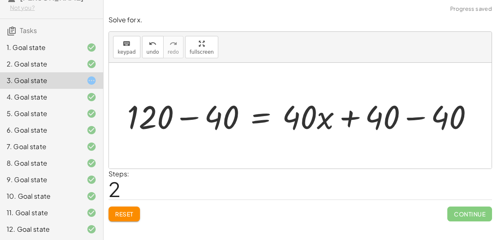
click at [420, 116] on div at bounding box center [303, 116] width 361 height 43
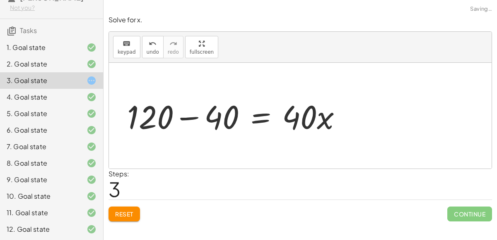
click at [230, 110] on div at bounding box center [237, 116] width 229 height 43
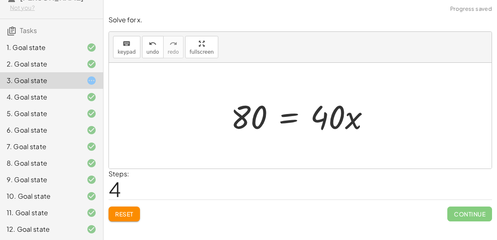
click at [295, 111] on div at bounding box center [303, 116] width 154 height 43
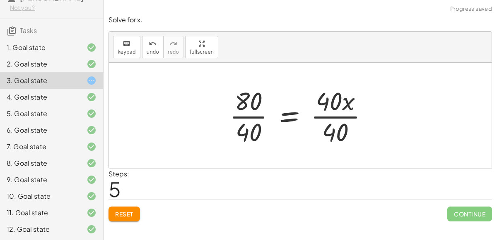
click at [348, 103] on div at bounding box center [302, 116] width 154 height 64
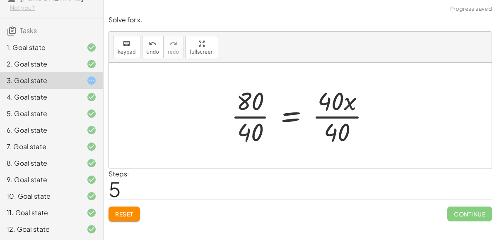
click at [263, 112] on div at bounding box center [304, 116] width 154 height 64
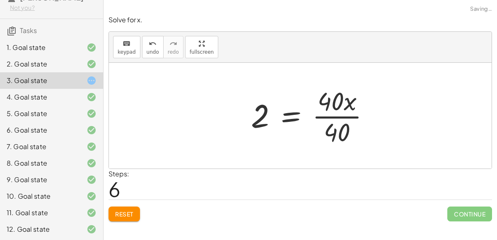
click at [307, 117] on div at bounding box center [314, 116] width 134 height 64
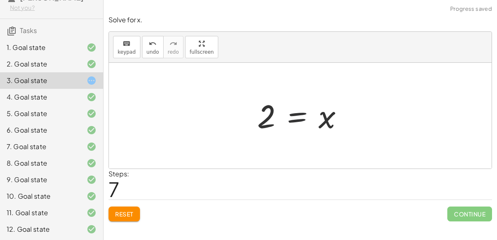
click at [299, 117] on div at bounding box center [303, 116] width 101 height 41
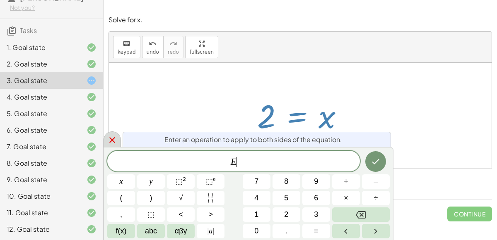
click at [113, 133] on div at bounding box center [111, 140] width 17 height 16
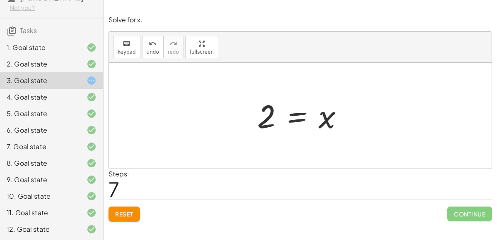
click at [128, 211] on span "Reset" at bounding box center [124, 214] width 18 height 7
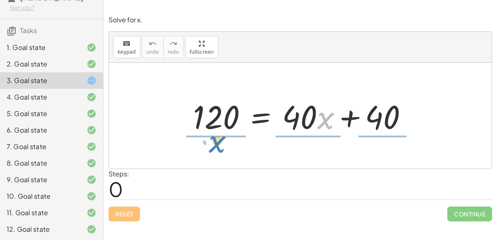
drag, startPoint x: 322, startPoint y: 120, endPoint x: 216, endPoint y: 145, distance: 109.3
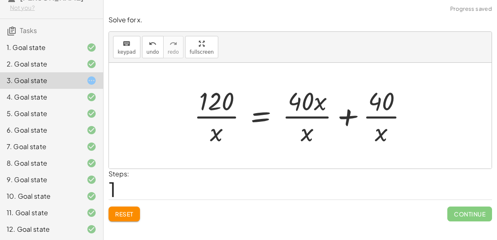
click at [296, 122] on div at bounding box center [304, 116] width 228 height 64
click at [364, 120] on div at bounding box center [304, 116] width 228 height 64
click at [208, 126] on div at bounding box center [304, 116] width 228 height 64
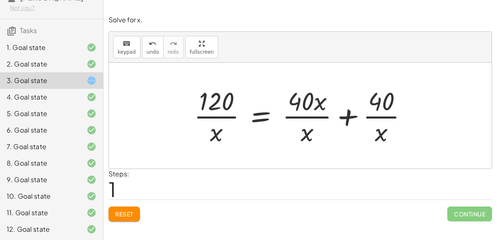
click at [208, 126] on div at bounding box center [304, 116] width 228 height 64
click at [256, 112] on div at bounding box center [304, 116] width 228 height 64
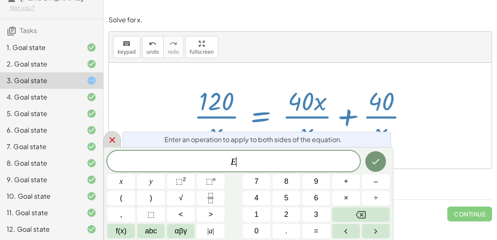
click at [108, 141] on icon at bounding box center [112, 140] width 10 height 10
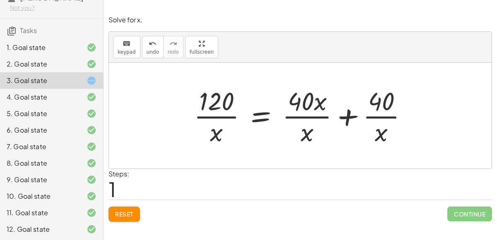
click at [119, 209] on button "Reset" at bounding box center [123, 214] width 31 height 15
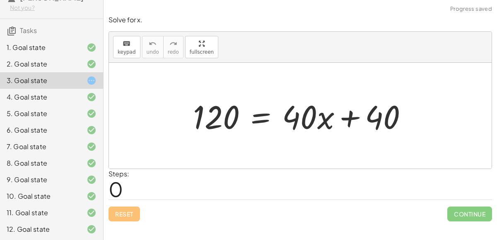
click at [257, 120] on div at bounding box center [303, 116] width 229 height 43
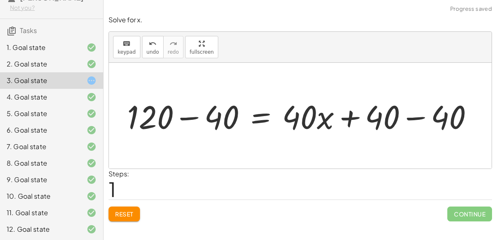
click at [133, 207] on button "Reset" at bounding box center [123, 214] width 31 height 15
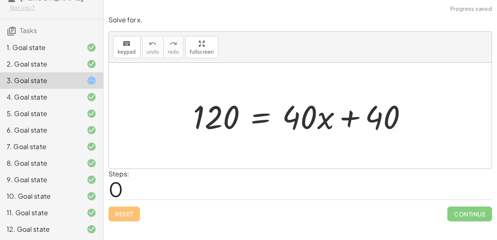
click at [257, 120] on div at bounding box center [303, 116] width 229 height 43
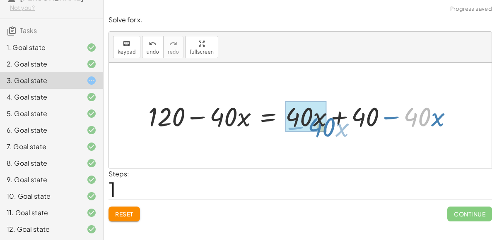
drag, startPoint x: 415, startPoint y: 108, endPoint x: 320, endPoint y: 118, distance: 96.1
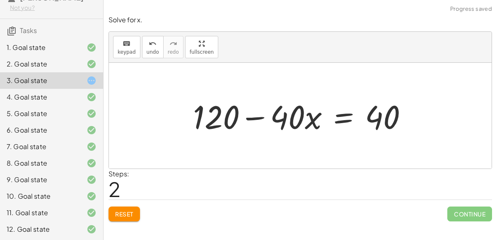
click at [293, 123] on div at bounding box center [303, 116] width 229 height 43
click at [343, 117] on div at bounding box center [303, 116] width 229 height 43
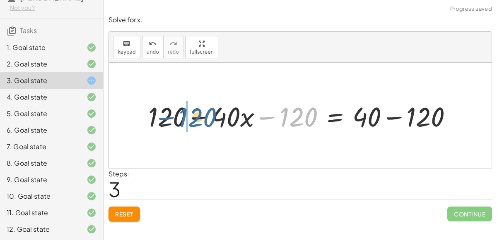
drag, startPoint x: 285, startPoint y: 120, endPoint x: 184, endPoint y: 120, distance: 101.0
click at [184, 120] on div at bounding box center [303, 116] width 319 height 36
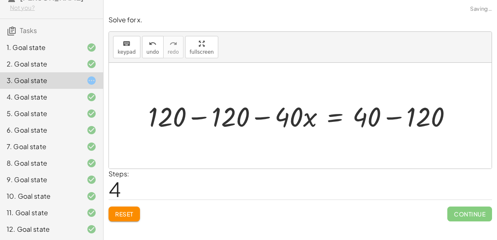
click at [198, 115] on div at bounding box center [303, 116] width 319 height 36
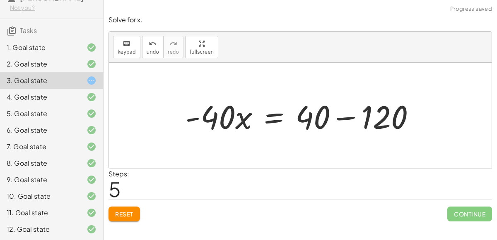
click at [383, 110] on div at bounding box center [303, 116] width 245 height 43
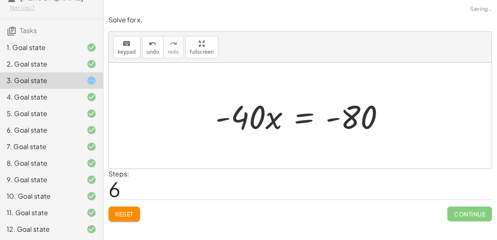
click at [304, 122] on div at bounding box center [303, 116] width 185 height 43
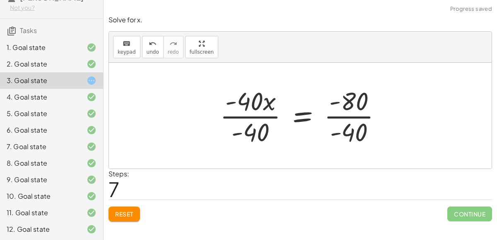
click at [264, 136] on div at bounding box center [304, 116] width 176 height 64
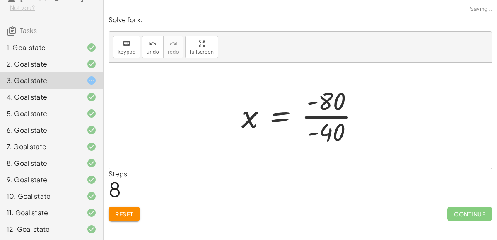
click at [320, 123] on div at bounding box center [303, 116] width 132 height 64
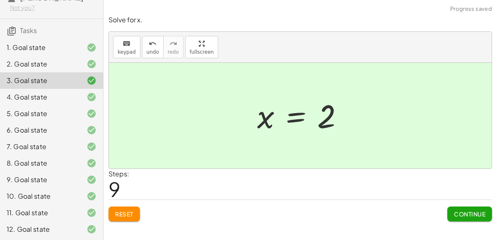
click at [466, 212] on span "Continue" at bounding box center [469, 214] width 31 height 7
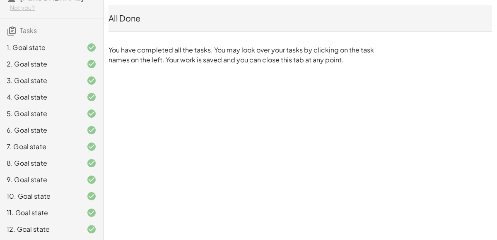
scroll to position [0, 0]
